Goal: Navigation & Orientation: Find specific page/section

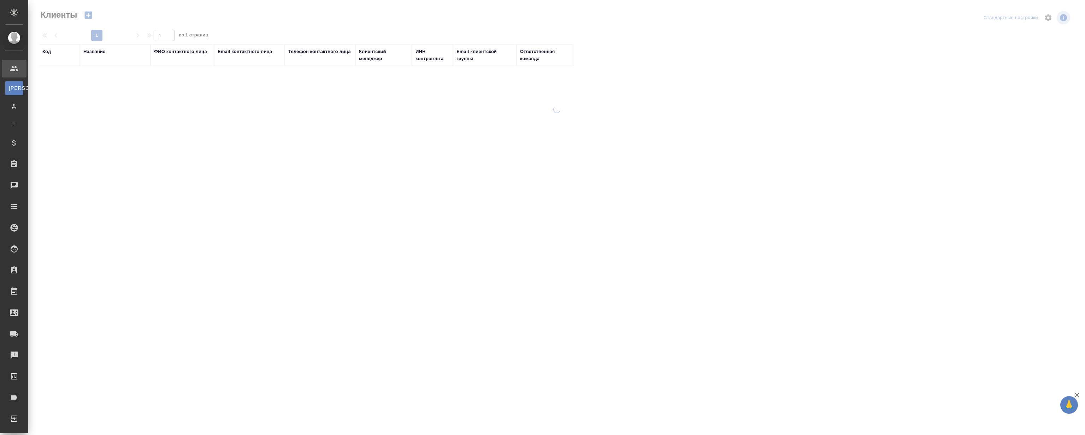
select select "RU"
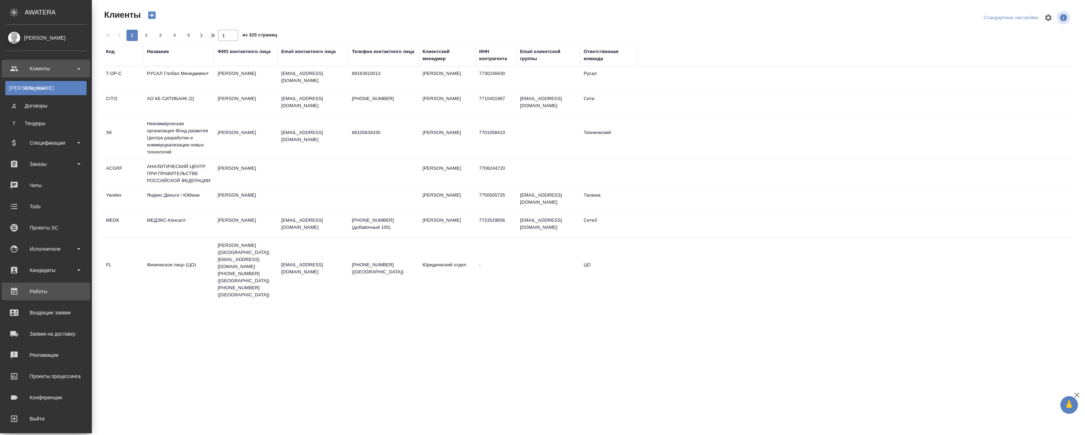
click at [47, 286] on div "Работы" at bounding box center [45, 291] width 81 height 11
